Goal: Task Accomplishment & Management: Manage account settings

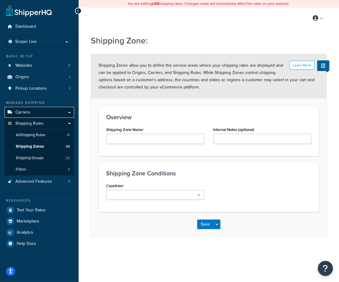
click at [68, 112] on link "Carriers" at bounding box center [39, 112] width 69 height 11
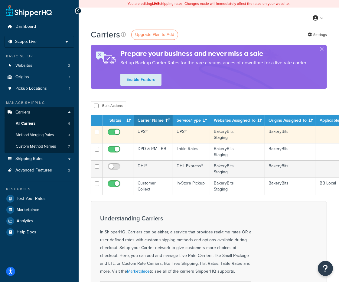
click at [152, 134] on td "UPS®" at bounding box center [153, 134] width 39 height 17
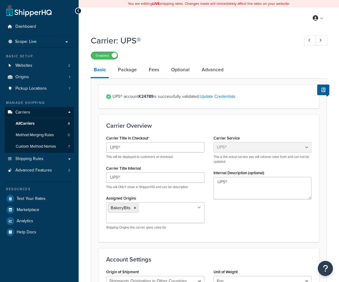
select select "ups"
select select "row"
select select "kg"
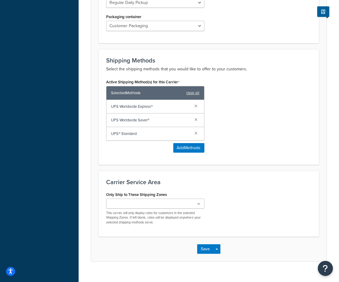
scroll to position [333, 0]
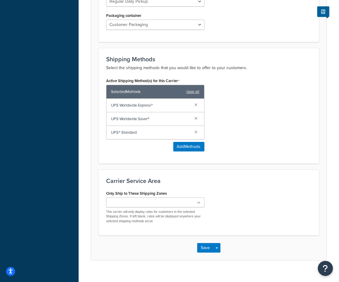
click at [195, 198] on ul at bounding box center [155, 203] width 98 height 10
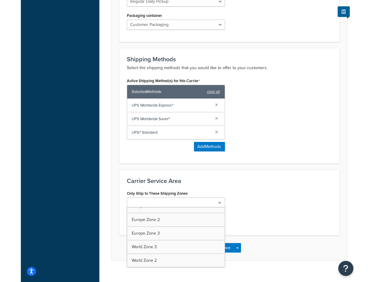
scroll to position [607, 0]
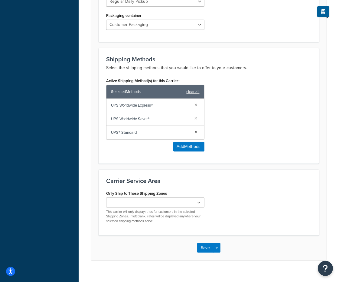
click at [220, 210] on div "Only Ship to These Shipping Zones DPD H&I Ireland Hungary Channel Islands UK IO…" at bounding box center [209, 208] width 214 height 39
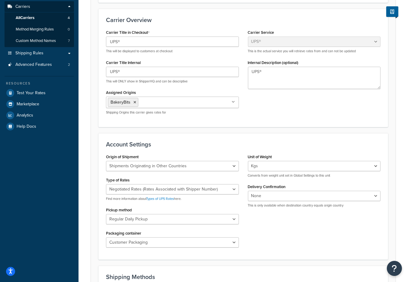
scroll to position [88, 0]
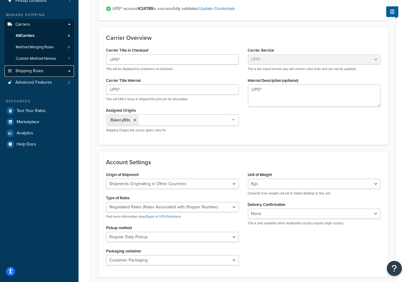
click at [46, 71] on link "Shipping Rules" at bounding box center [39, 71] width 69 height 11
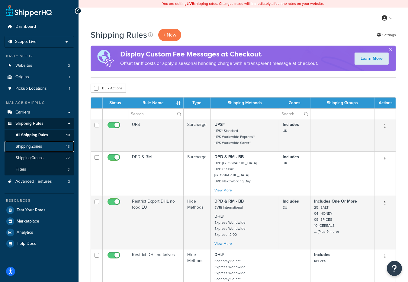
click at [52, 147] on link "Shipping Zones 48" at bounding box center [39, 146] width 69 height 11
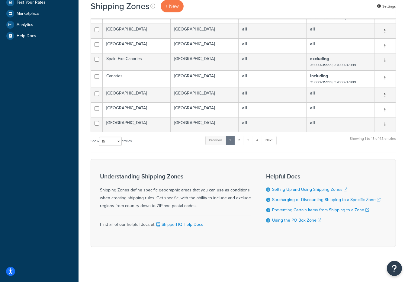
scroll to position [212, 0]
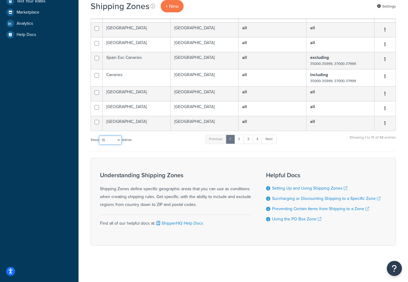
click at [118, 141] on select "10 15 25 50 100" at bounding box center [110, 140] width 23 height 9
select select "100"
click at [100, 145] on select "10 15 25 50 100" at bounding box center [110, 140] width 23 height 9
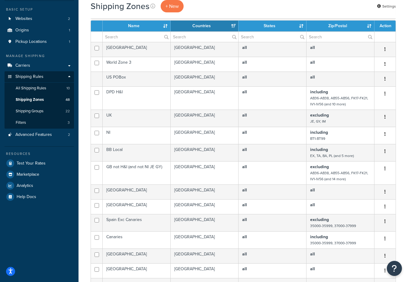
scroll to position [34, 0]
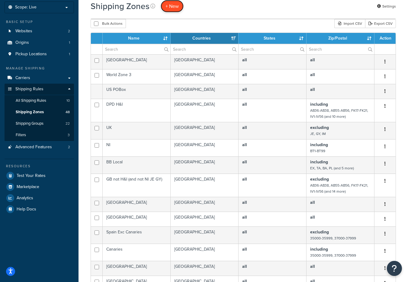
click at [169, 6] on span "+ New" at bounding box center [172, 6] width 13 height 7
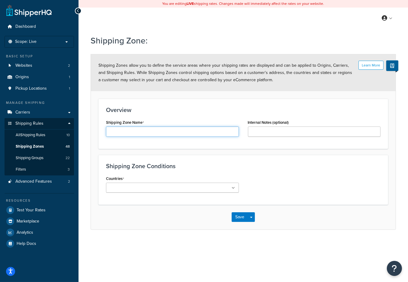
click at [164, 134] on input "Shipping Zone Name" at bounding box center [172, 132] width 133 height 10
type input "Everywhere except [GEOGRAPHIC_DATA]"
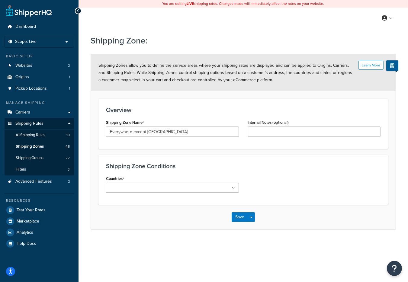
click at [148, 184] on ul at bounding box center [172, 188] width 133 height 10
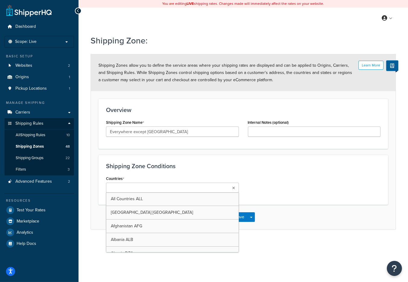
click at [186, 173] on div "Shipping Zone Conditions Countries All Countries ALL [GEOGRAPHIC_DATA] [GEOGRAP…" at bounding box center [243, 180] width 290 height 50
